Goal: Task Accomplishment & Management: Use online tool/utility

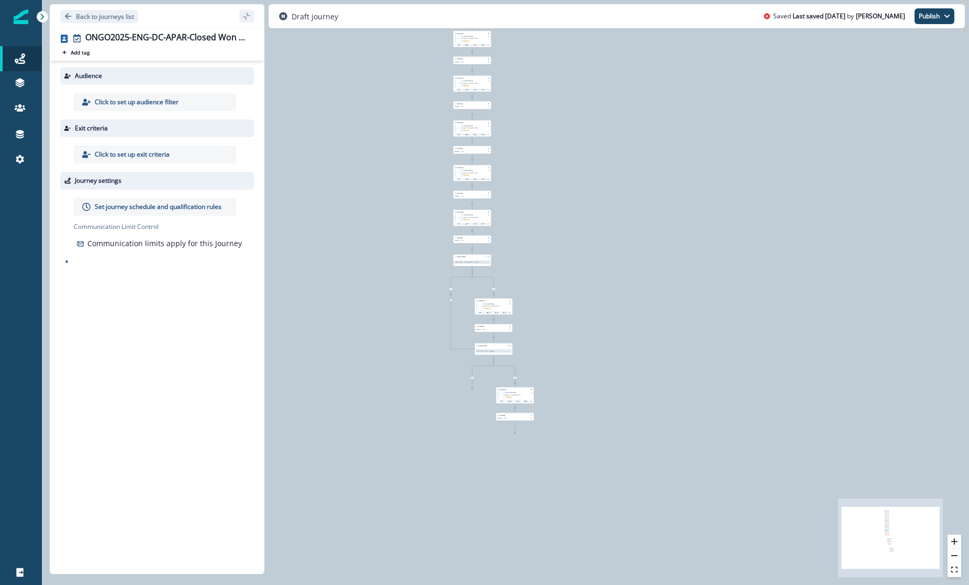
click at [47, 16] on div at bounding box center [43, 17] width 12 height 12
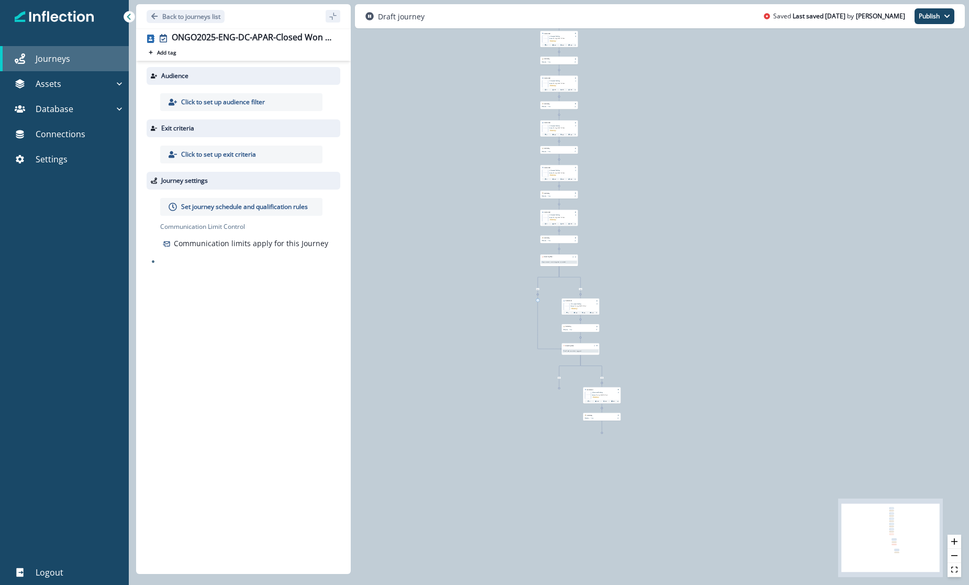
click at [72, 53] on div "Journeys" at bounding box center [64, 58] width 120 height 13
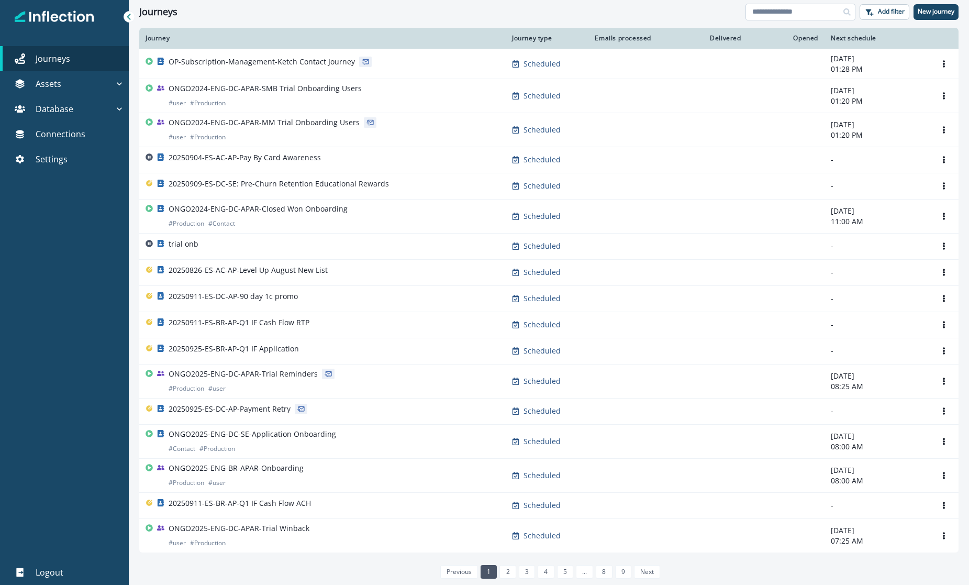
click at [788, 14] on input at bounding box center [800, 12] width 110 height 17
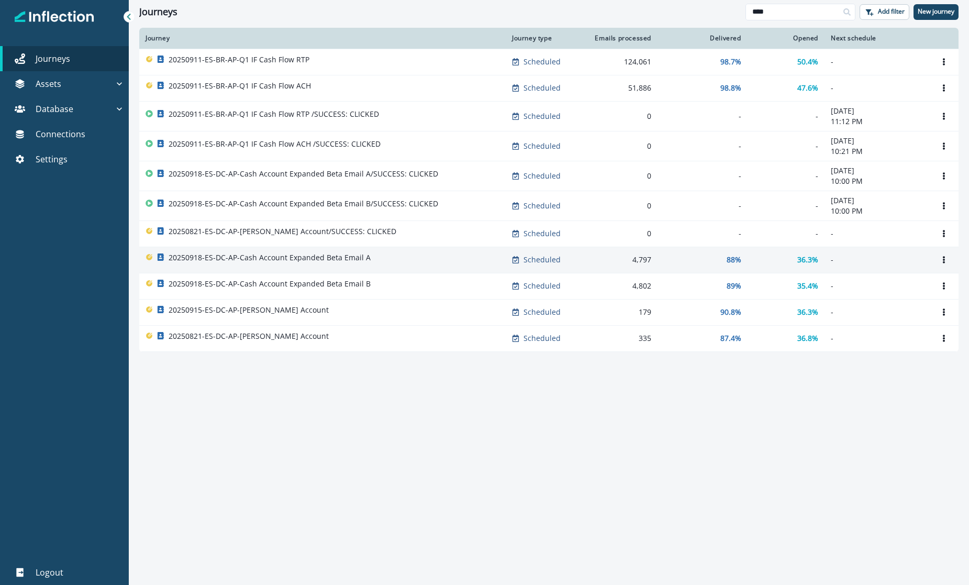
type input "****"
click at [311, 261] on p "20250918-ES-DC-AP-Cash Account Expanded Beta Email A" at bounding box center [270, 257] width 202 height 10
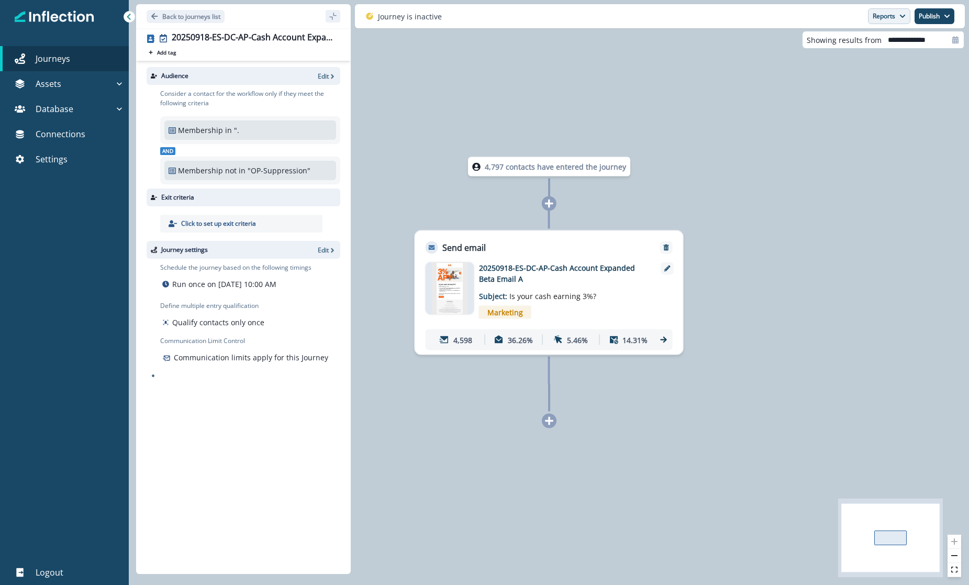
click at [887, 21] on button "Reports" at bounding box center [889, 16] width 42 height 16
click at [849, 48] on p "Email Report" at bounding box center [833, 42] width 51 height 13
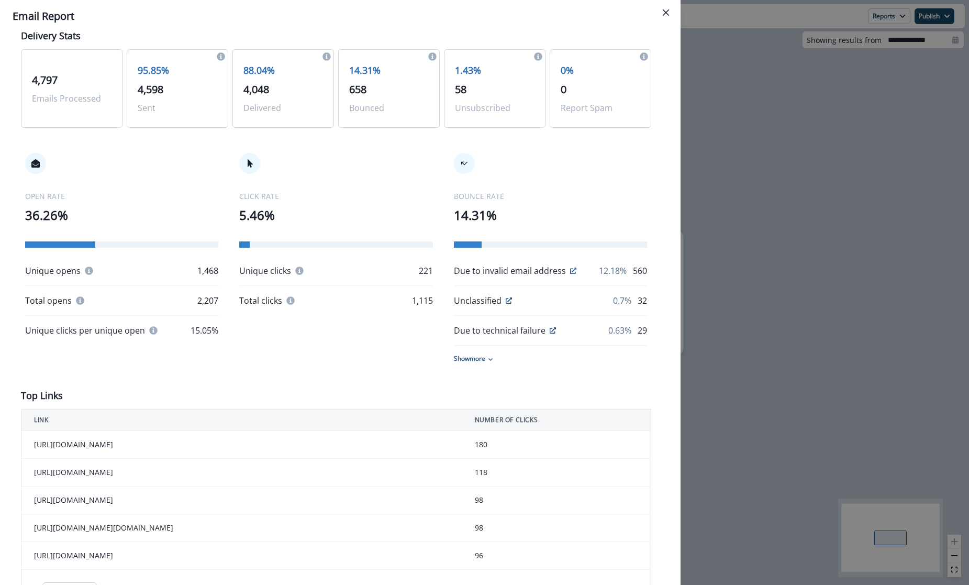
scroll to position [48, 0]
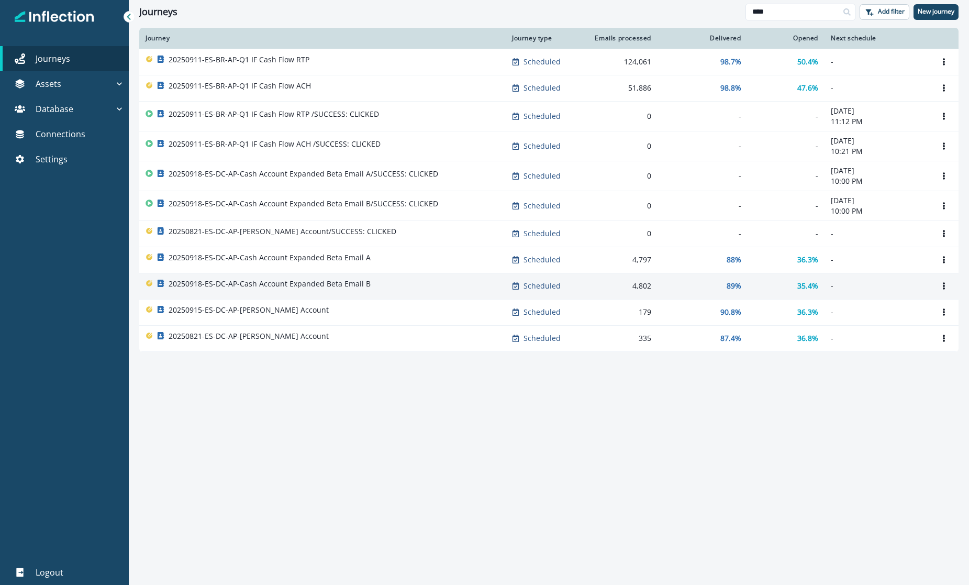
click at [323, 279] on p "20250918-ES-DC-AP-Cash Account Expanded Beta Email B" at bounding box center [270, 283] width 202 height 10
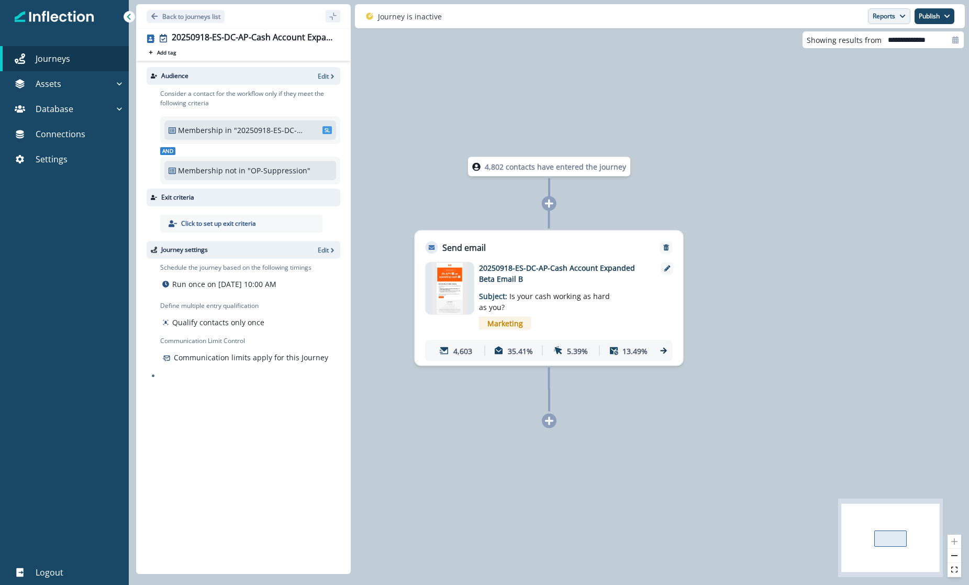
click at [881, 17] on button "Reports" at bounding box center [889, 16] width 42 height 16
click at [875, 66] on p "Journey Member Report" at bounding box center [855, 61] width 95 height 13
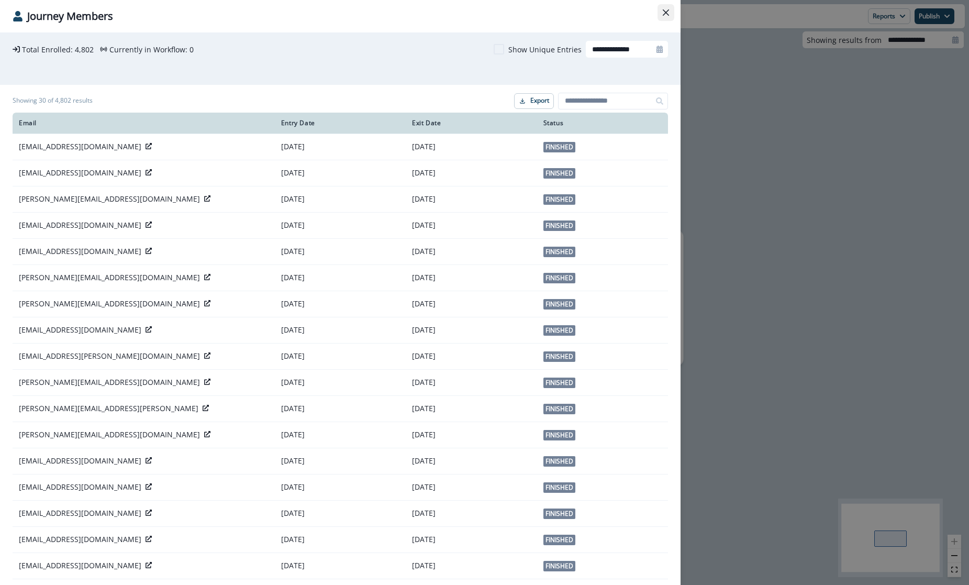
click at [658, 9] on button "Close" at bounding box center [665, 12] width 17 height 17
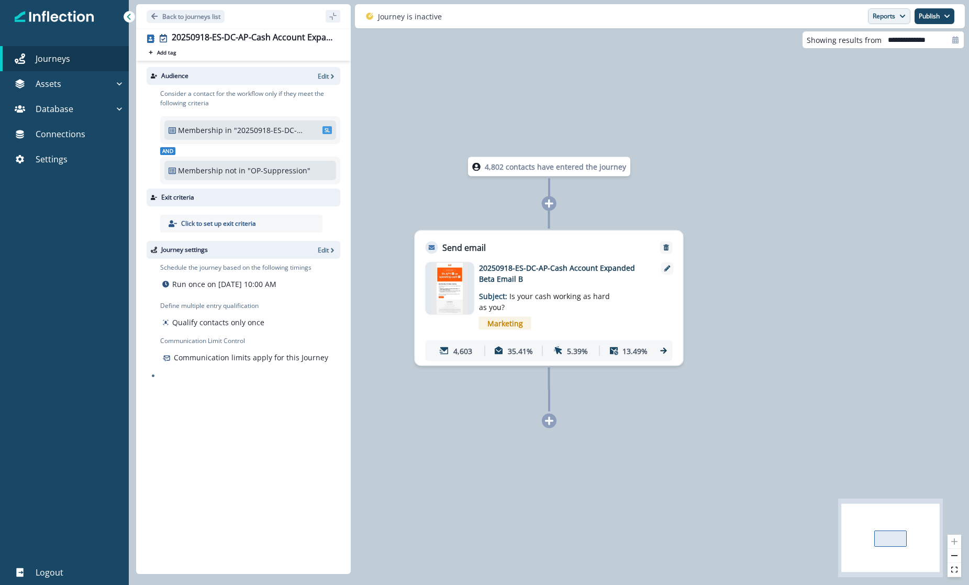
click at [890, 17] on button "Reports" at bounding box center [889, 16] width 42 height 16
click at [872, 48] on button "Email Report" at bounding box center [850, 42] width 118 height 19
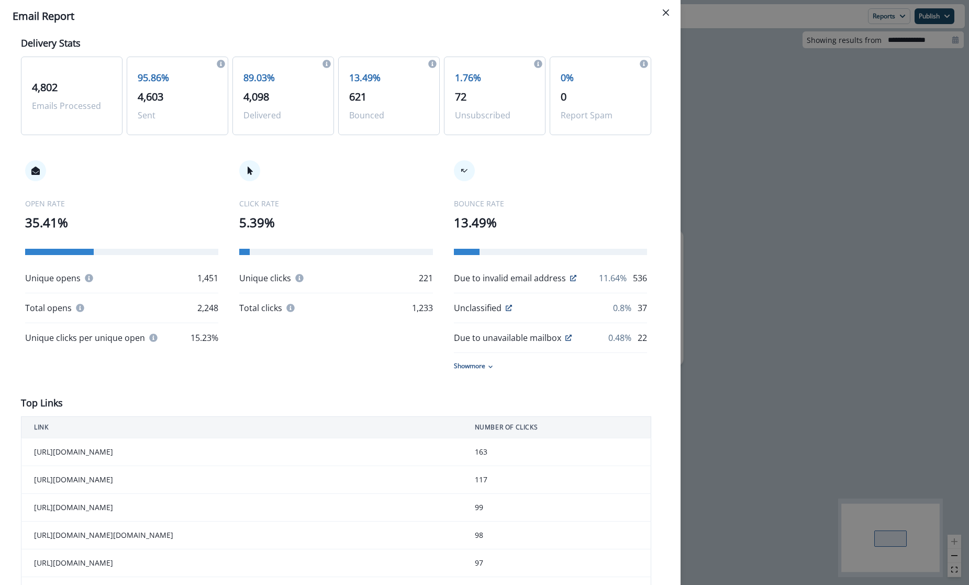
scroll to position [44, 0]
click at [889, 110] on div "**********" at bounding box center [484, 292] width 969 height 585
